Goal: Use online tool/utility: Use online tool/utility

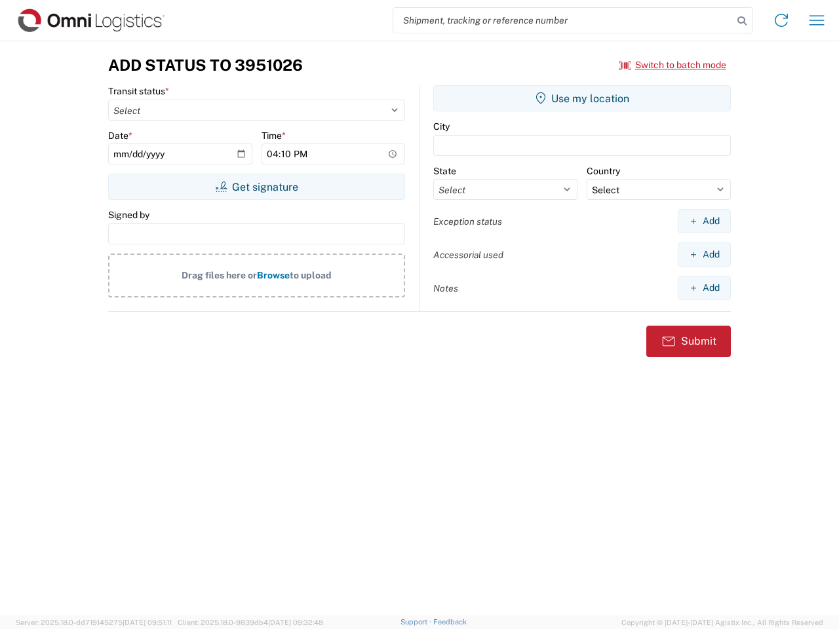
click at [563, 20] on input "search" at bounding box center [563, 20] width 340 height 25
click at [742, 21] on icon at bounding box center [742, 21] width 18 height 18
click at [781, 20] on icon at bounding box center [781, 20] width 21 height 21
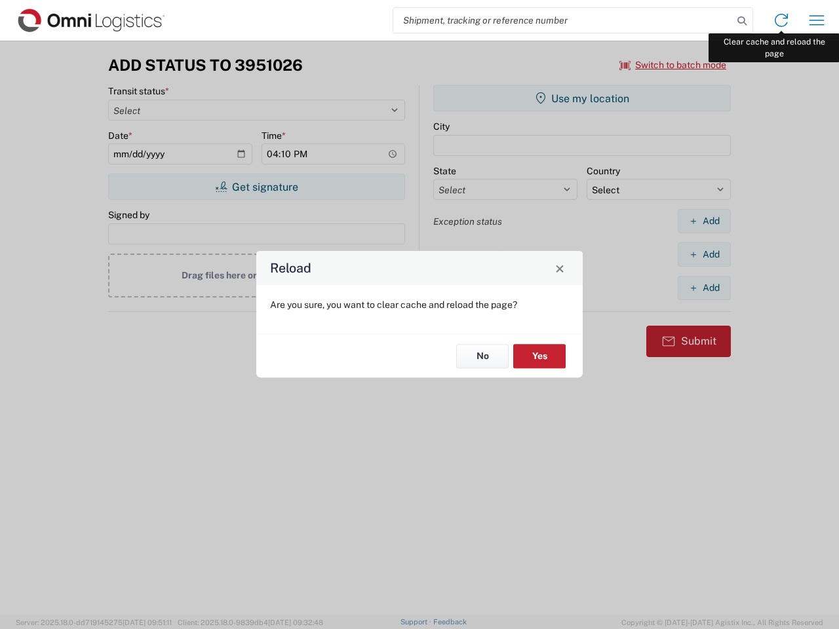
click at [817, 20] on div "Reload Are you sure, you want to clear cache and reload the page? No Yes" at bounding box center [419, 314] width 839 height 629
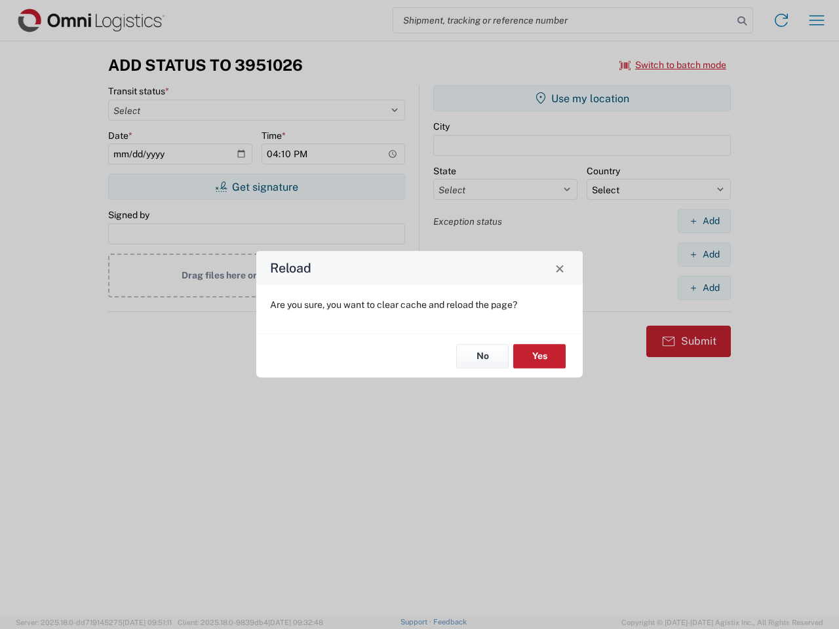
click at [673, 65] on div "Reload Are you sure, you want to clear cache and reload the page? No Yes" at bounding box center [419, 314] width 839 height 629
click at [256, 187] on div "Reload Are you sure, you want to clear cache and reload the page? No Yes" at bounding box center [419, 314] width 839 height 629
click at [582, 98] on div "Reload Are you sure, you want to clear cache and reload the page? No Yes" at bounding box center [419, 314] width 839 height 629
click at [704, 221] on div "Reload Are you sure, you want to clear cache and reload the page? No Yes" at bounding box center [419, 314] width 839 height 629
click at [704, 254] on div "Reload Are you sure, you want to clear cache and reload the page? No Yes" at bounding box center [419, 314] width 839 height 629
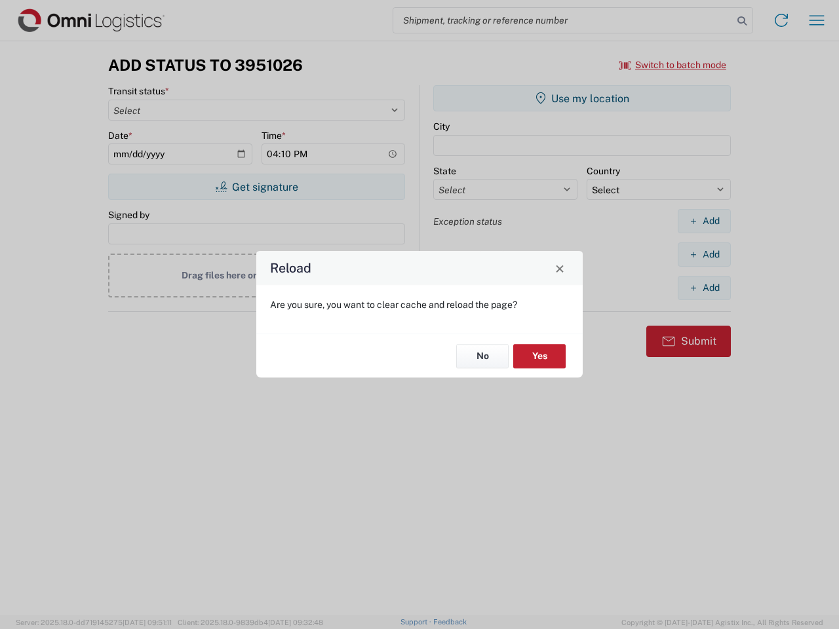
click at [704, 288] on div "Reload Are you sure, you want to clear cache and reload the page? No Yes" at bounding box center [419, 314] width 839 height 629
